Goal: Obtain resource: Obtain resource

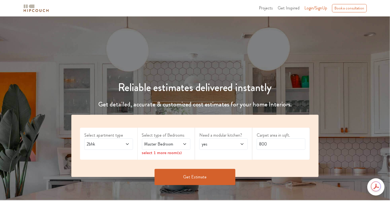
click at [314, 7] on span "Login/SignUp" at bounding box center [316, 8] width 23 height 6
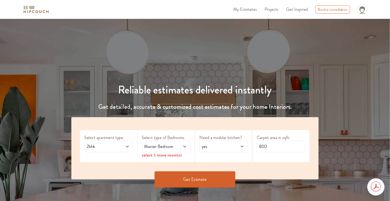
click at [249, 11] on span "My Estimates" at bounding box center [246, 9] width 24 height 6
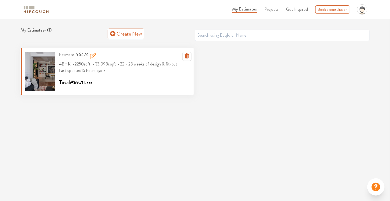
click at [40, 78] on div at bounding box center [40, 71] width 30 height 39
click at [65, 57] on h3 "Estimate-96424" at bounding box center [77, 56] width 37 height 9
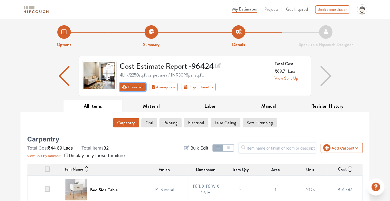
click at [134, 87] on button "Download" at bounding box center [133, 87] width 26 height 9
click at [139, 89] on button "Download" at bounding box center [133, 87] width 26 height 9
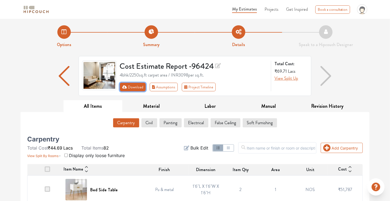
click at [139, 89] on button "Download" at bounding box center [133, 87] width 26 height 9
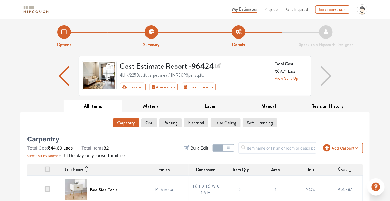
click at [194, 186] on td "1'6"L X 1'6"W X 1'6"H" at bounding box center [206, 190] width 35 height 28
click at [135, 90] on button "Download" at bounding box center [133, 87] width 26 height 9
click at [242, 82] on div "Cost Estimate Report - 96424 4bhk / 2250 sq.ft carpet area / INR 3098 per sq.ft…" at bounding box center [194, 76] width 155 height 31
click at [328, 74] on img "button" at bounding box center [326, 76] width 11 height 20
click at [262, 121] on button "Soft Furnishing" at bounding box center [260, 122] width 34 height 9
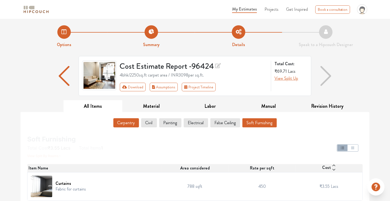
click at [129, 120] on button "Carpentry" at bounding box center [127, 122] width 26 height 9
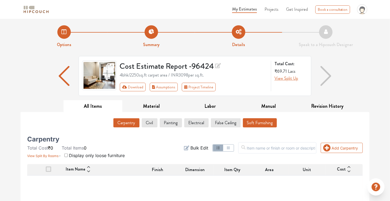
click at [261, 120] on button "Soft Furnishing" at bounding box center [260, 122] width 34 height 9
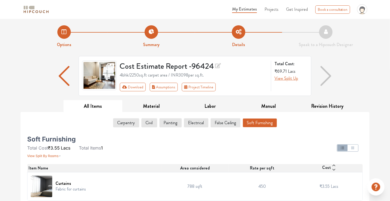
scroll to position [3, 0]
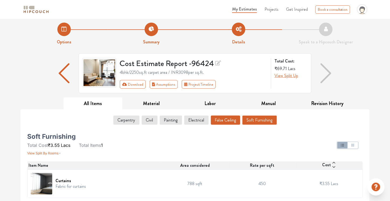
click at [229, 116] on button "False Ceiling" at bounding box center [225, 120] width 29 height 9
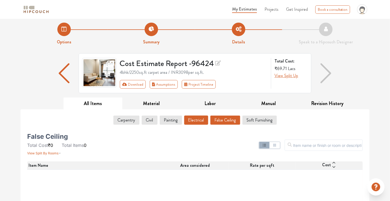
click at [191, 120] on button "Electrical" at bounding box center [196, 120] width 24 height 9
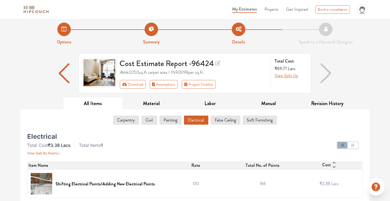
click at [264, 163] on span "Total No. of Points" at bounding box center [263, 165] width 34 height 6
click at [224, 149] on div at bounding box center [252, 146] width 228 height 22
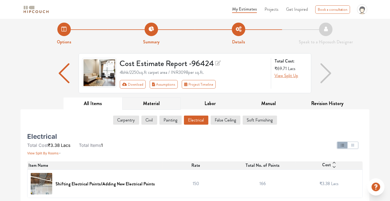
click at [158, 103] on button "Material" at bounding box center [151, 104] width 59 height 12
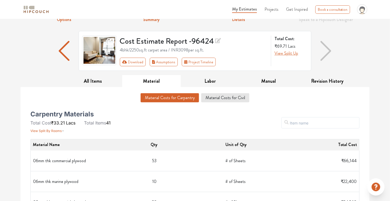
scroll to position [29, 0]
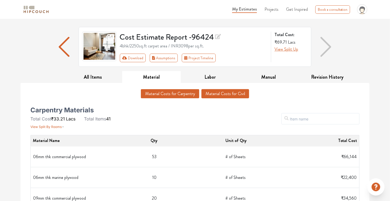
click at [220, 93] on button "Material Costs for Civil" at bounding box center [226, 93] width 48 height 9
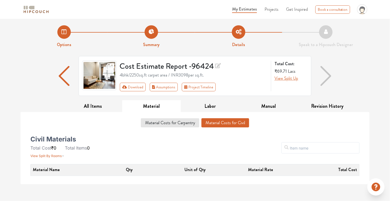
scroll to position [0, 0]
click at [255, 99] on div "Cost Estimate Report - 96424 4bhk / 2250 sq.ft carpet area / INR 3098 per sq.ft…" at bounding box center [194, 78] width 349 height 44
click at [265, 107] on button "Manual" at bounding box center [269, 106] width 59 height 12
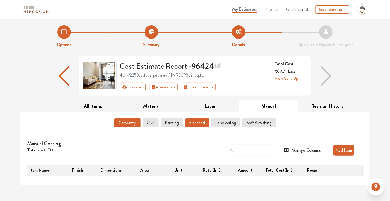
click at [199, 123] on button "Electrical" at bounding box center [198, 122] width 24 height 9
